Goal: Task Accomplishment & Management: Manage account settings

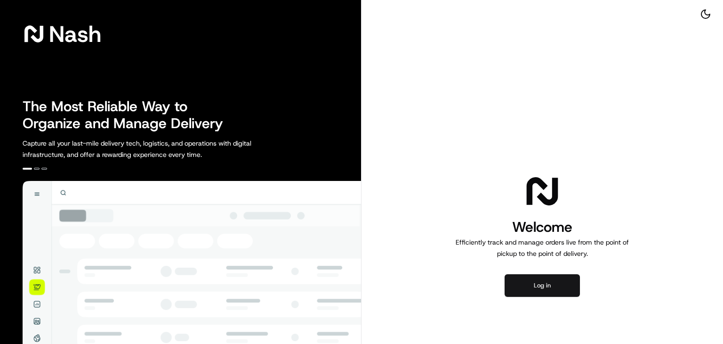
click at [547, 282] on button "Log in" at bounding box center [542, 285] width 75 height 23
